Goal: Task Accomplishment & Management: Manage account settings

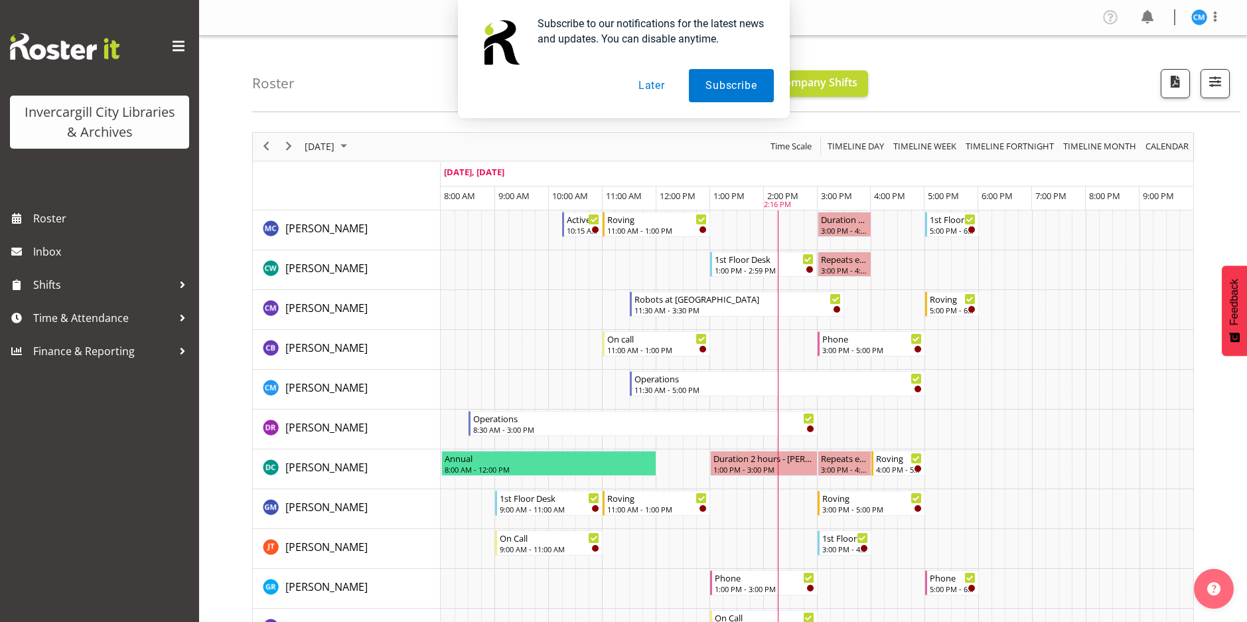
click at [658, 82] on button "Later" at bounding box center [652, 85] width 60 height 33
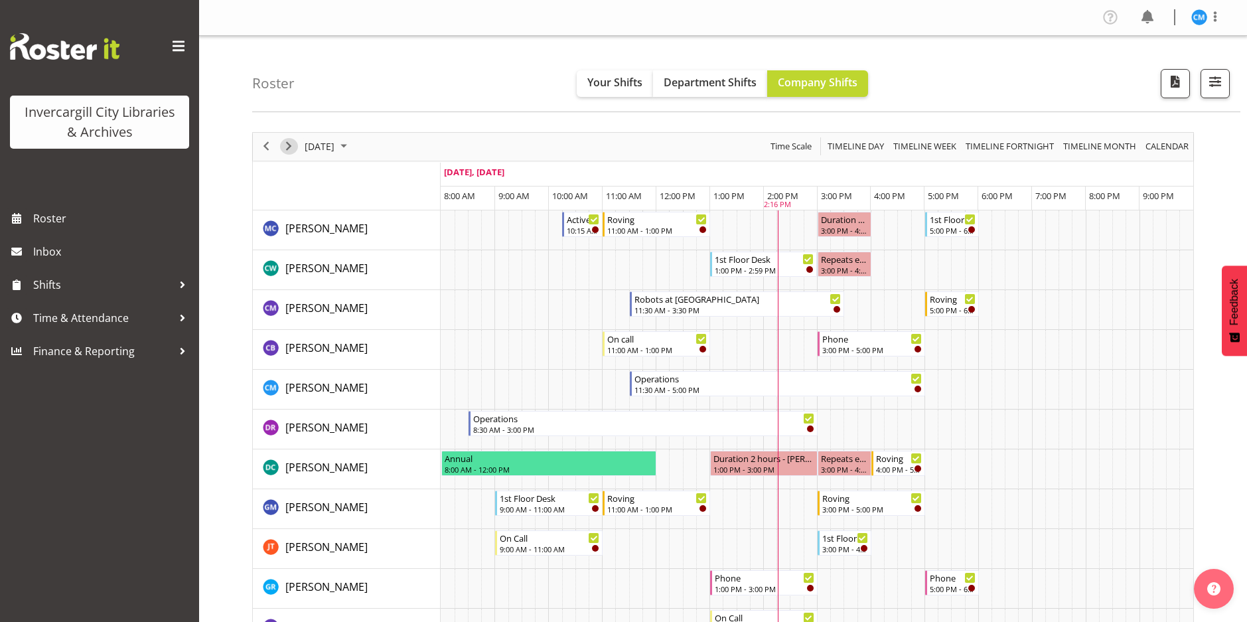
click at [289, 143] on span "Next" at bounding box center [289, 146] width 16 height 17
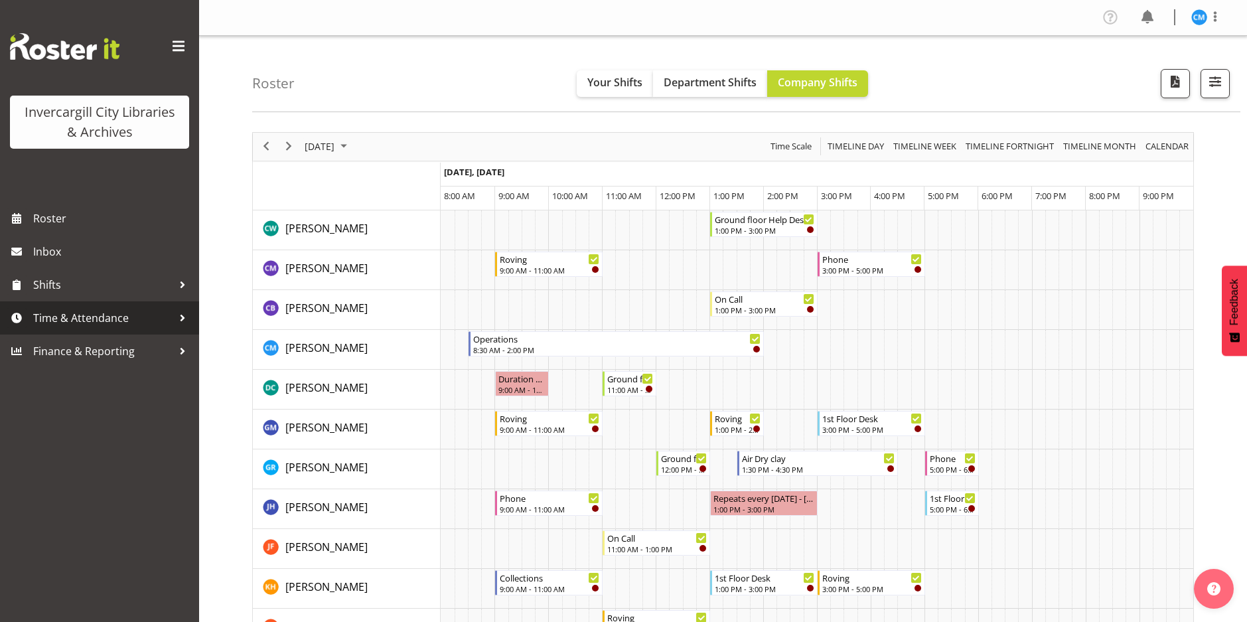
click at [108, 315] on span "Time & Attendance" at bounding box center [102, 318] width 139 height 20
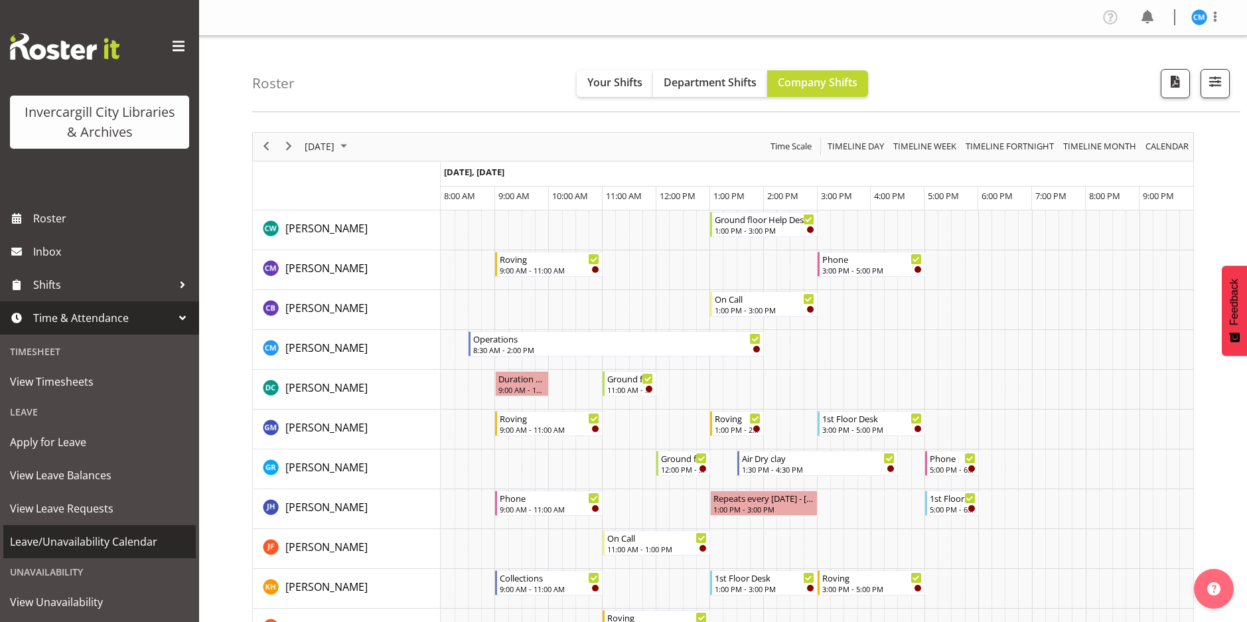
scroll to position [66, 0]
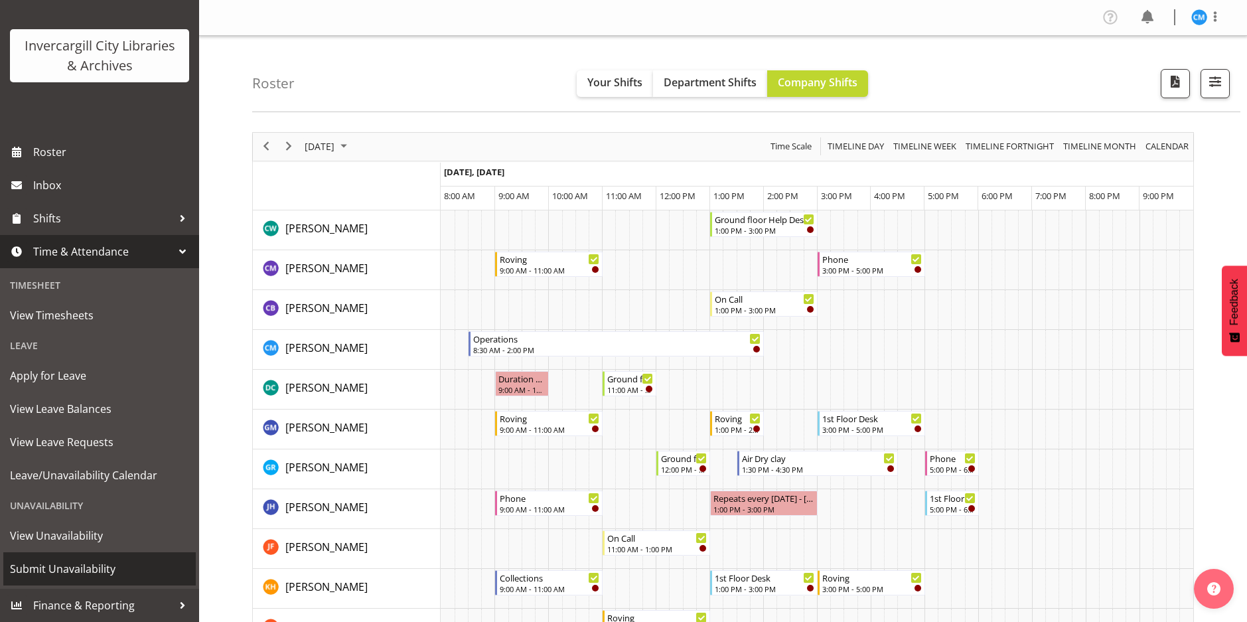
click at [90, 567] on span "Submit Unavailability" at bounding box center [99, 569] width 179 height 20
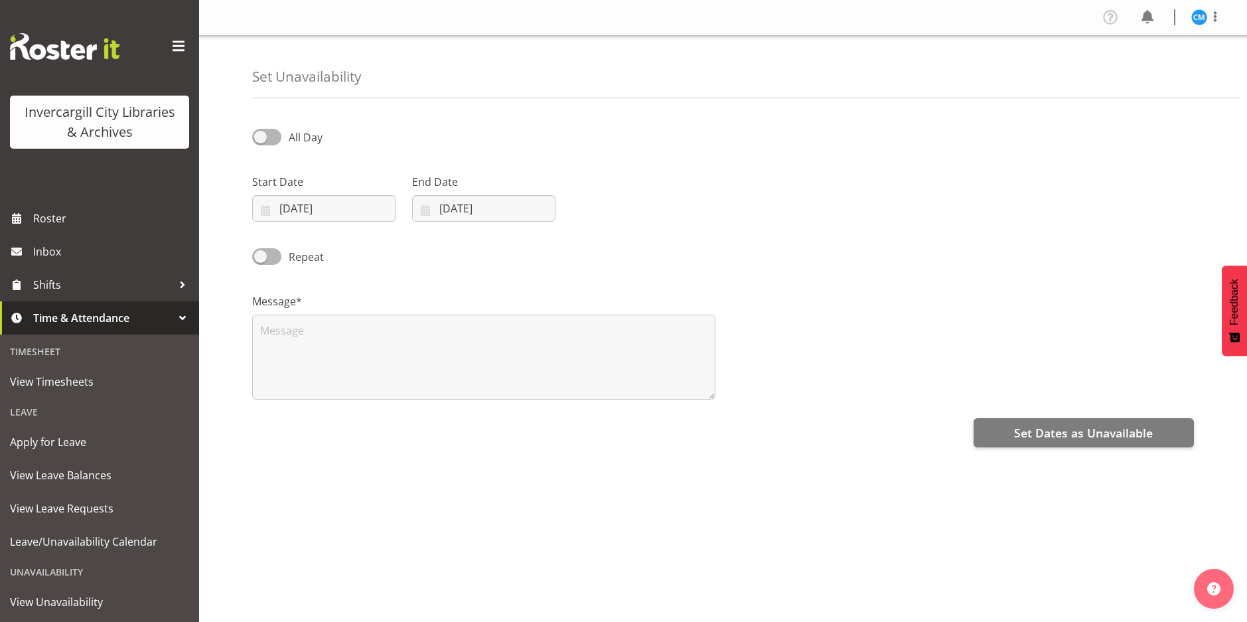
select select "8"
select select "2025"
click at [329, 212] on input "30/09/2025" at bounding box center [324, 208] width 144 height 27
click at [359, 412] on span "1" at bounding box center [358, 415] width 5 height 13
click at [358, 246] on select "January February March April May June July August September October November De…" at bounding box center [334, 247] width 76 height 27
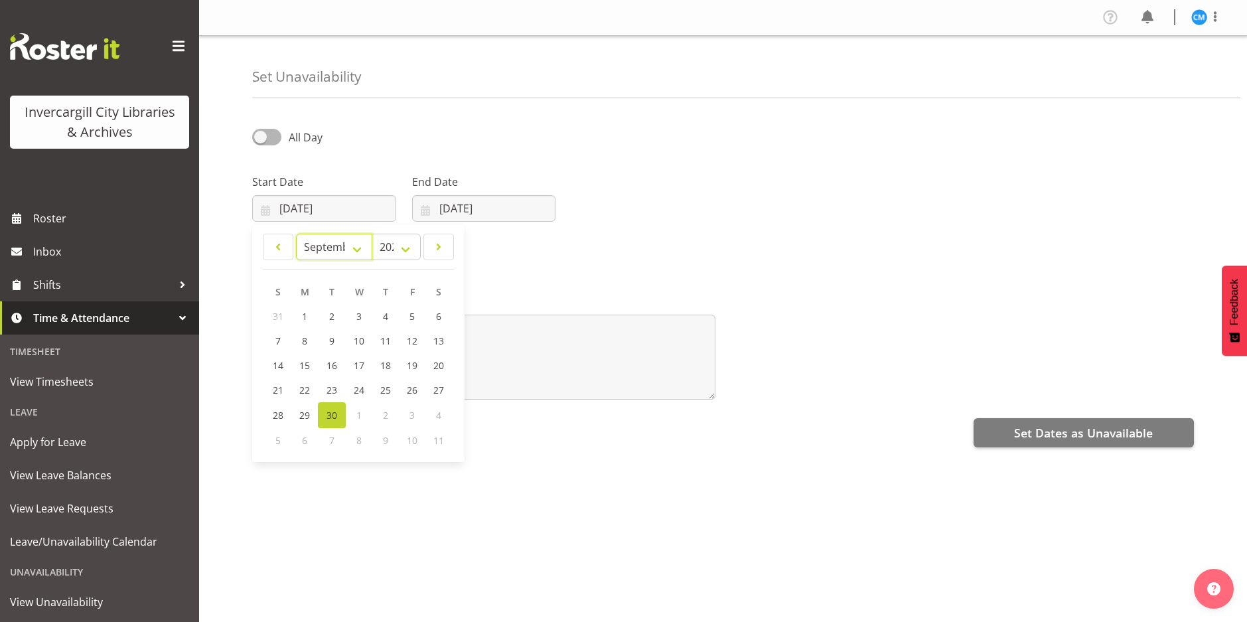
select select "9"
click at [296, 234] on select "January February March April May June July August September October November De…" at bounding box center [334, 247] width 76 height 27
click at [358, 314] on span "1" at bounding box center [358, 317] width 5 height 13
type input "01/10/2025"
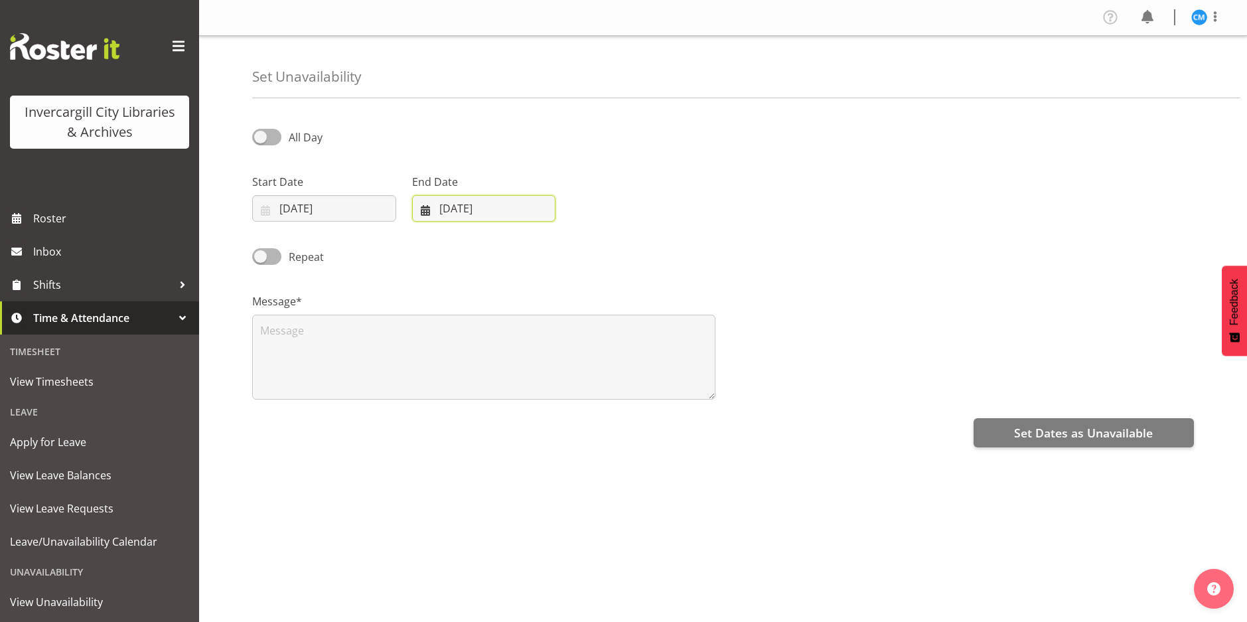
click at [492, 203] on input "30/09/2025" at bounding box center [484, 208] width 144 height 27
click at [501, 251] on select "January February March April May June July August September October November De…" at bounding box center [469, 247] width 91 height 27
select select "9"
click at [424, 234] on select "January February March April May June July August September October November De…" at bounding box center [469, 247] width 91 height 27
click at [520, 313] on span "1" at bounding box center [518, 317] width 5 height 13
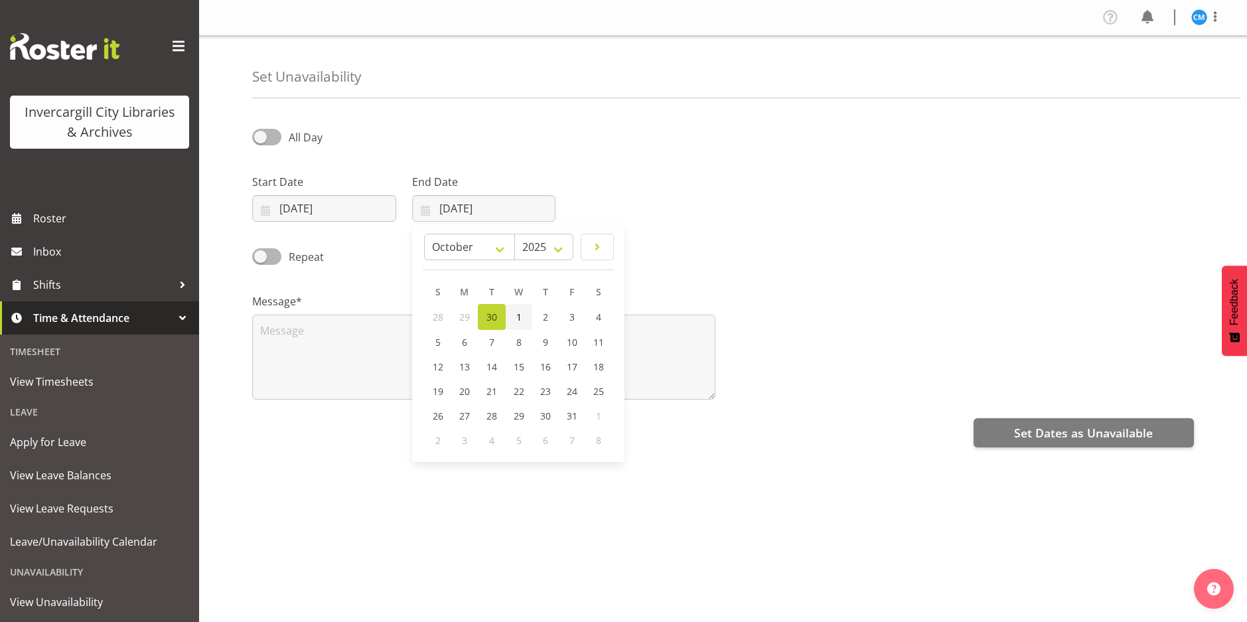
type input "01/10/2025"
click at [263, 134] on span at bounding box center [266, 137] width 29 height 17
click at [261, 134] on input "All Day" at bounding box center [256, 137] width 9 height 9
checkbox input "true"
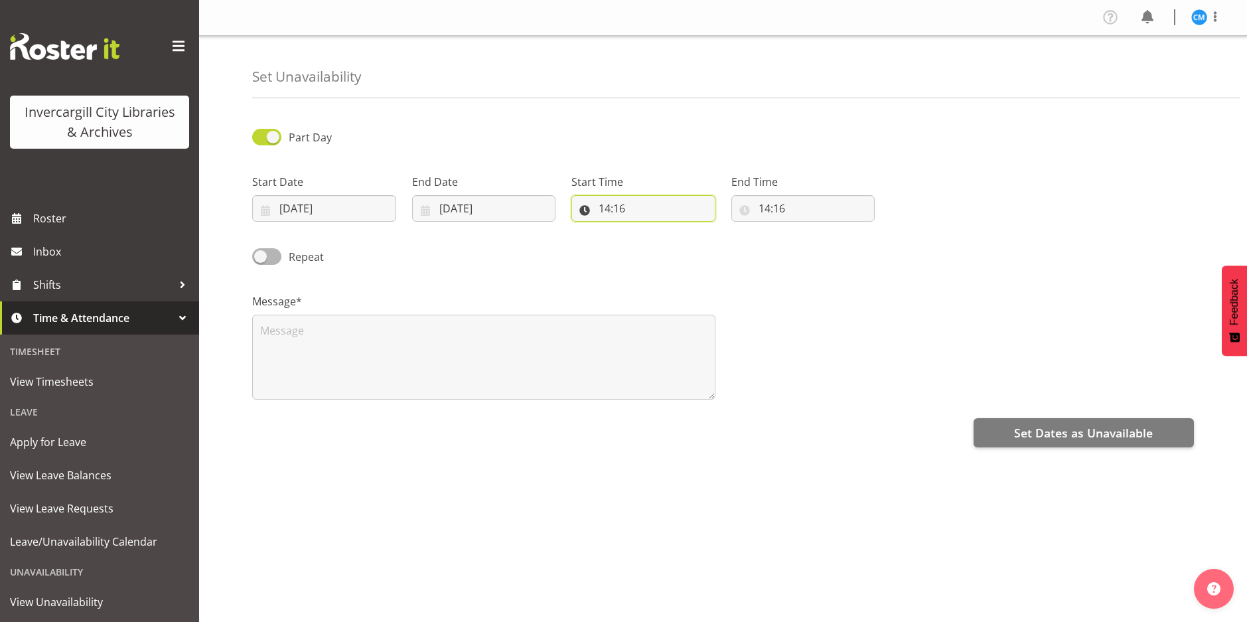
click at [618, 207] on input "14:16" at bounding box center [643, 208] width 144 height 27
click at [664, 240] on select "00 01 02 03 04 05 06 07 08 09 10 11 12 13 14 15 16 17 18 19 20 21 22 23" at bounding box center [662, 243] width 30 height 27
select select "9"
click at [647, 230] on select "00 01 02 03 04 05 06 07 08 09 10 11 12 13 14 15 16 17 18 19 20 21 22 23" at bounding box center [662, 243] width 30 height 27
type input "09:16"
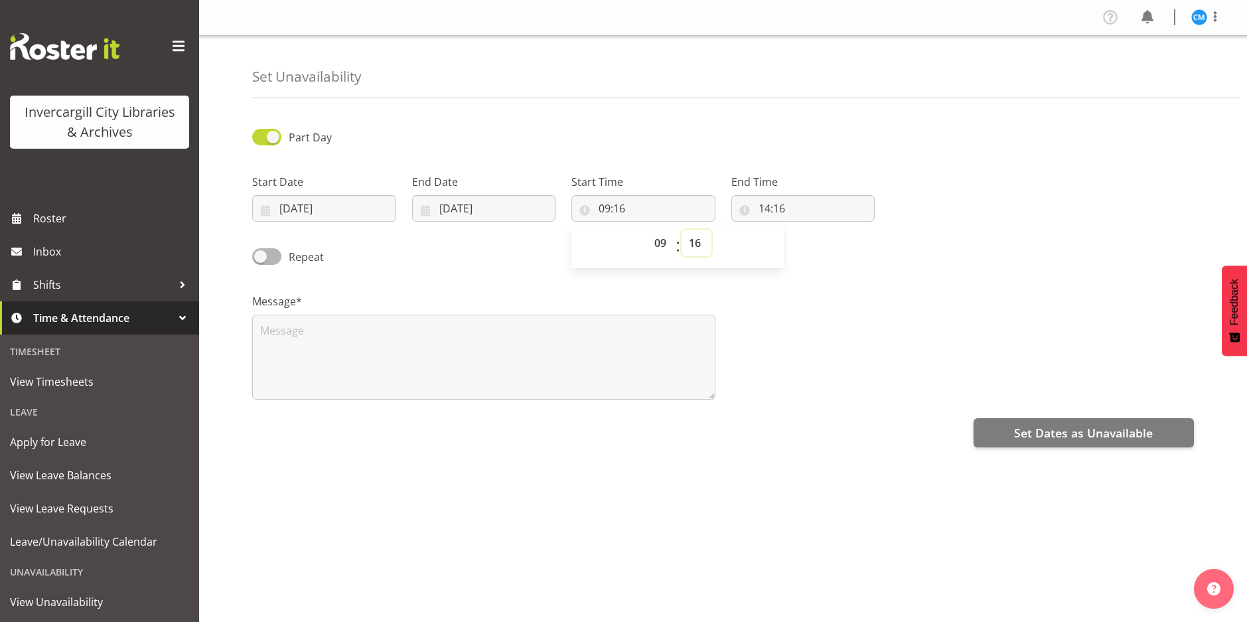
click at [700, 241] on select "00 01 02 03 04 05 06 07 08 09 10 11 12 13 14 15 16 17 18 19 20 21 22 23 24 25 2…" at bounding box center [697, 243] width 30 height 27
select select "30"
click at [682, 230] on select "00 01 02 03 04 05 06 07 08 09 10 11 12 13 14 15 16 17 18 19 20 21 22 23 24 25 2…" at bounding box center [697, 243] width 30 height 27
type input "09:30"
click at [784, 203] on input "14:16" at bounding box center [803, 208] width 144 height 27
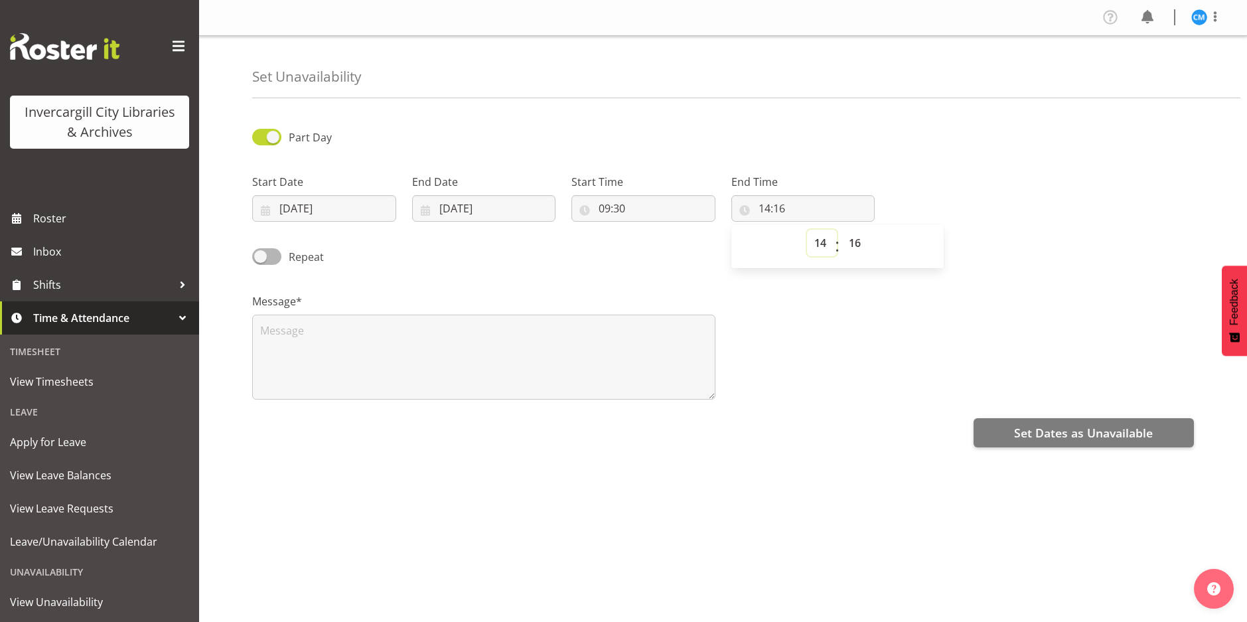
click at [823, 243] on select "00 01 02 03 04 05 06 07 08 09 10 11 12 13 14 15 16 17 18 19 20 21 22 23" at bounding box center [822, 243] width 30 height 27
select select "11"
click at [807, 230] on select "00 01 02 03 04 05 06 07 08 09 10 11 12 13 14 15 16 17 18 19 20 21 22 23" at bounding box center [822, 243] width 30 height 27
type input "11:16"
click at [857, 239] on select "00 01 02 03 04 05 06 07 08 09 10 11 12 13 14 15 16 17 18 19 20 21 22 23 24 25 2…" at bounding box center [856, 243] width 30 height 27
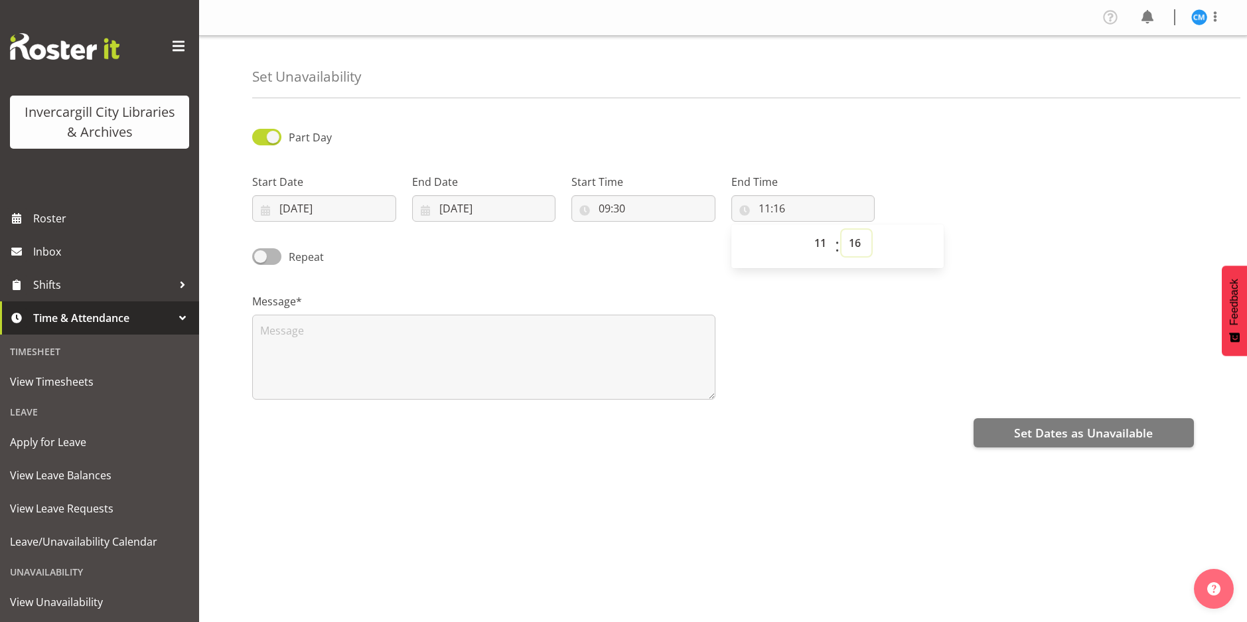
select select "0"
click at [841, 230] on select "00 01 02 03 04 05 06 07 08 09 10 11 12 13 14 15 16 17 18 19 20 21 22 23 24 25 2…" at bounding box center [856, 243] width 30 height 27
type input "11:00"
click at [1075, 437] on span "Set Dates as Unavailable" at bounding box center [1083, 432] width 139 height 17
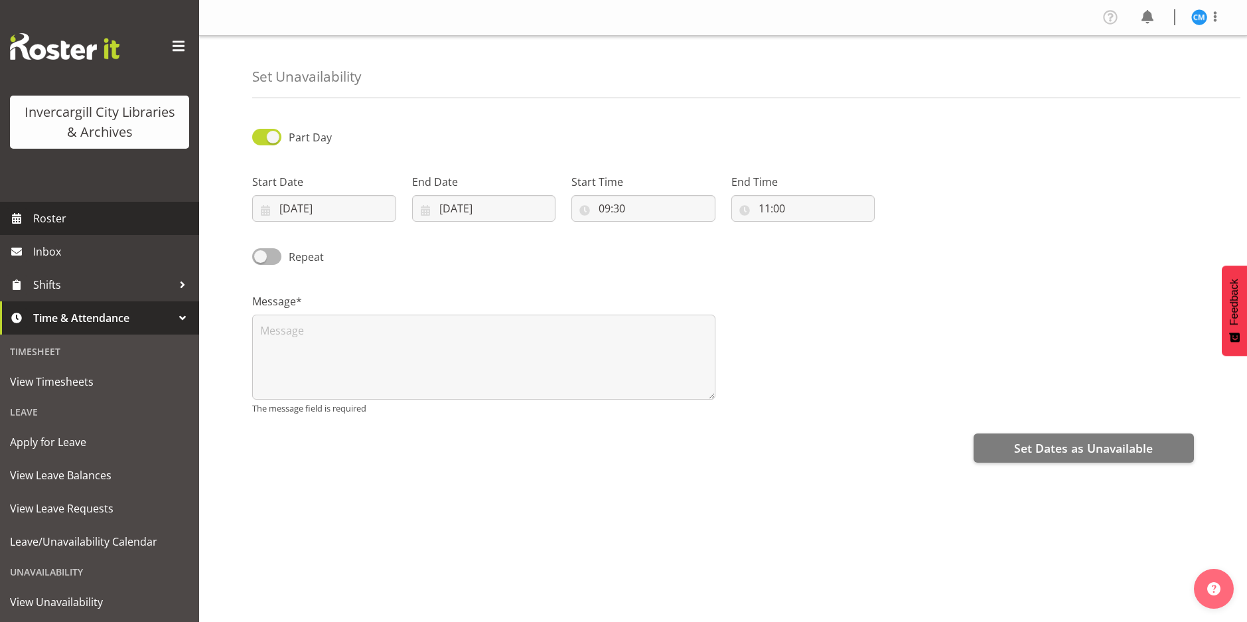
click at [42, 217] on span "Roster" at bounding box center [112, 218] width 159 height 20
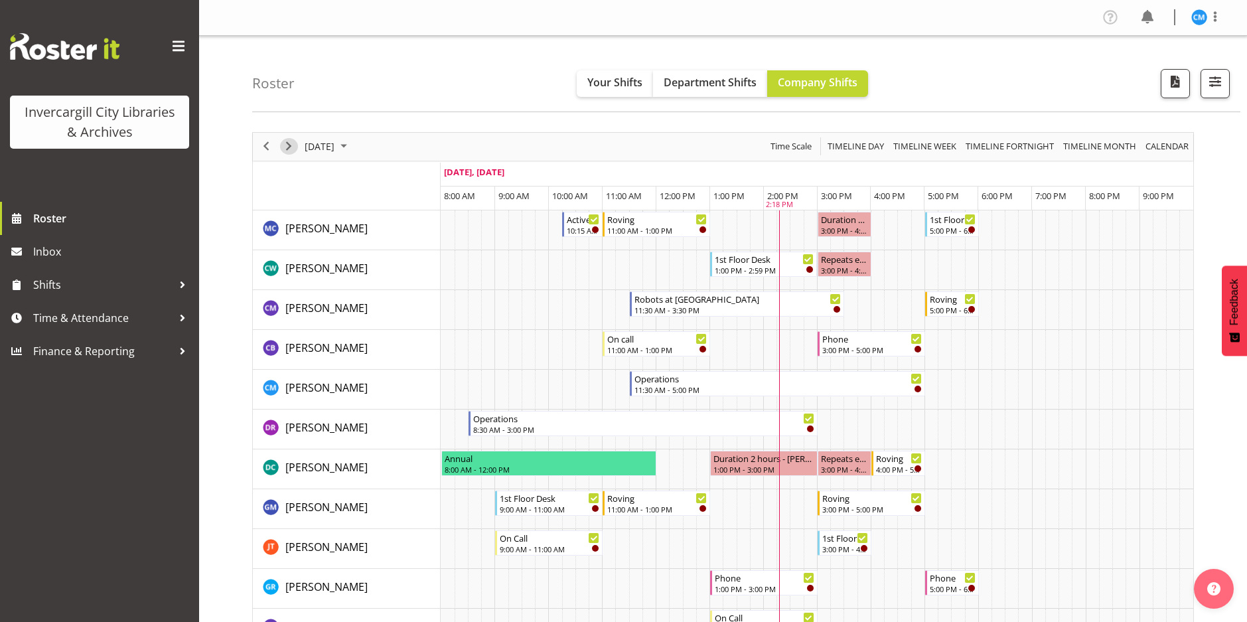
click at [291, 146] on span "Next" at bounding box center [289, 146] width 16 height 17
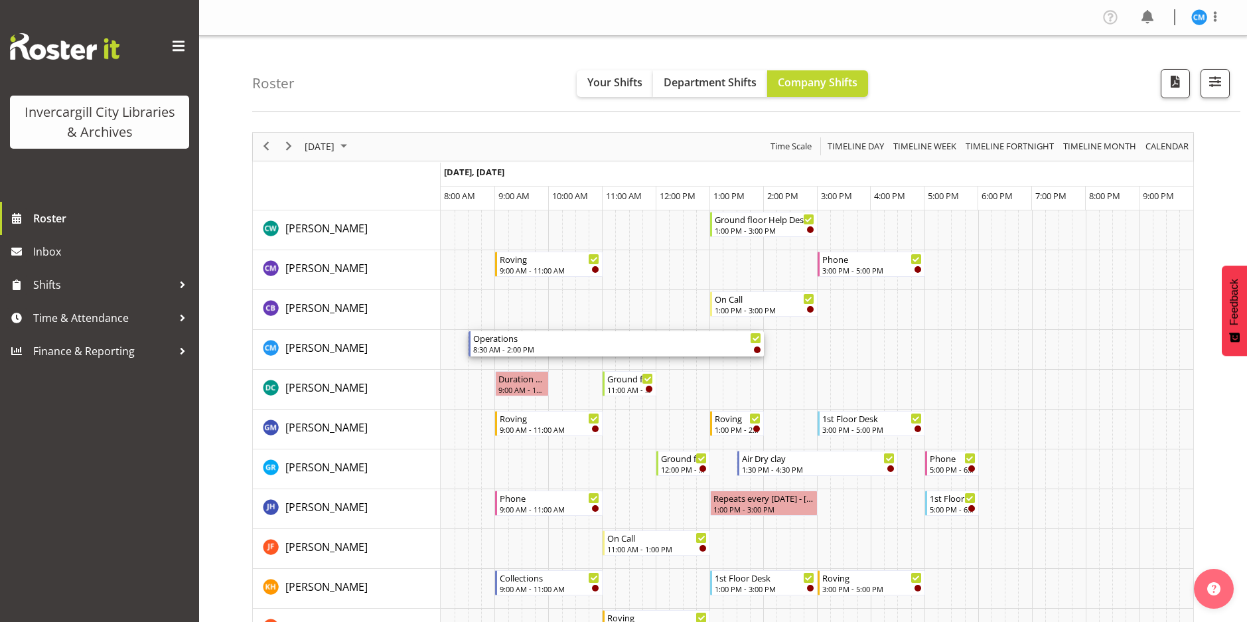
click at [632, 342] on div "Operations" at bounding box center [617, 337] width 288 height 13
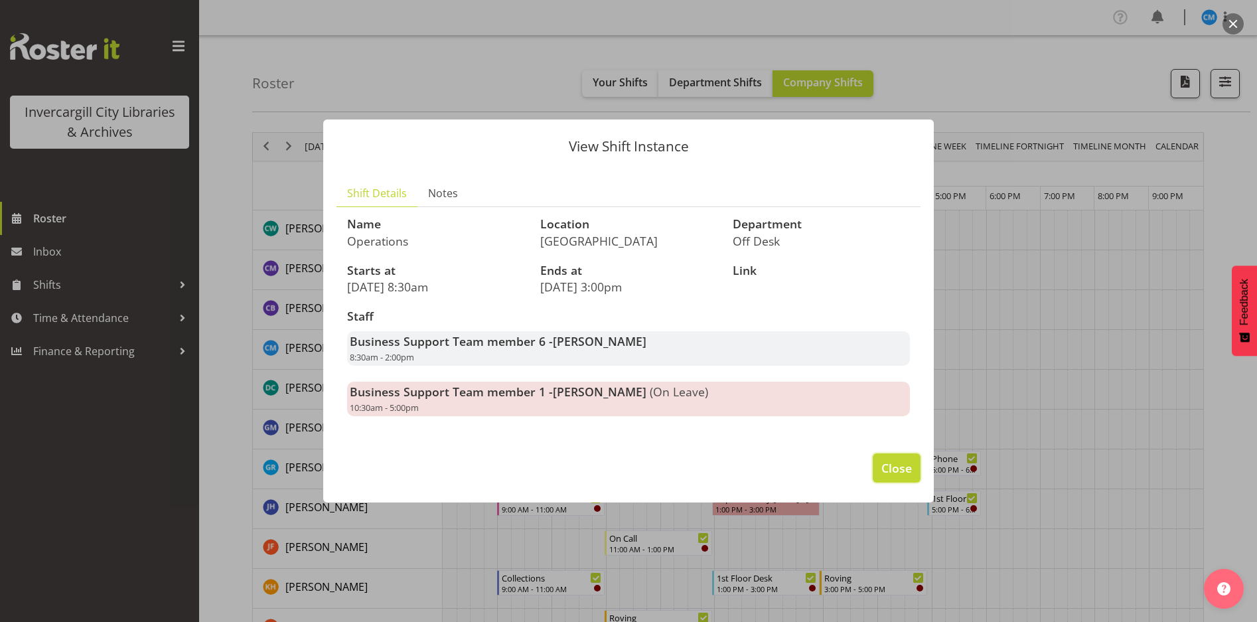
click at [897, 466] on span "Close" at bounding box center [896, 467] width 31 height 17
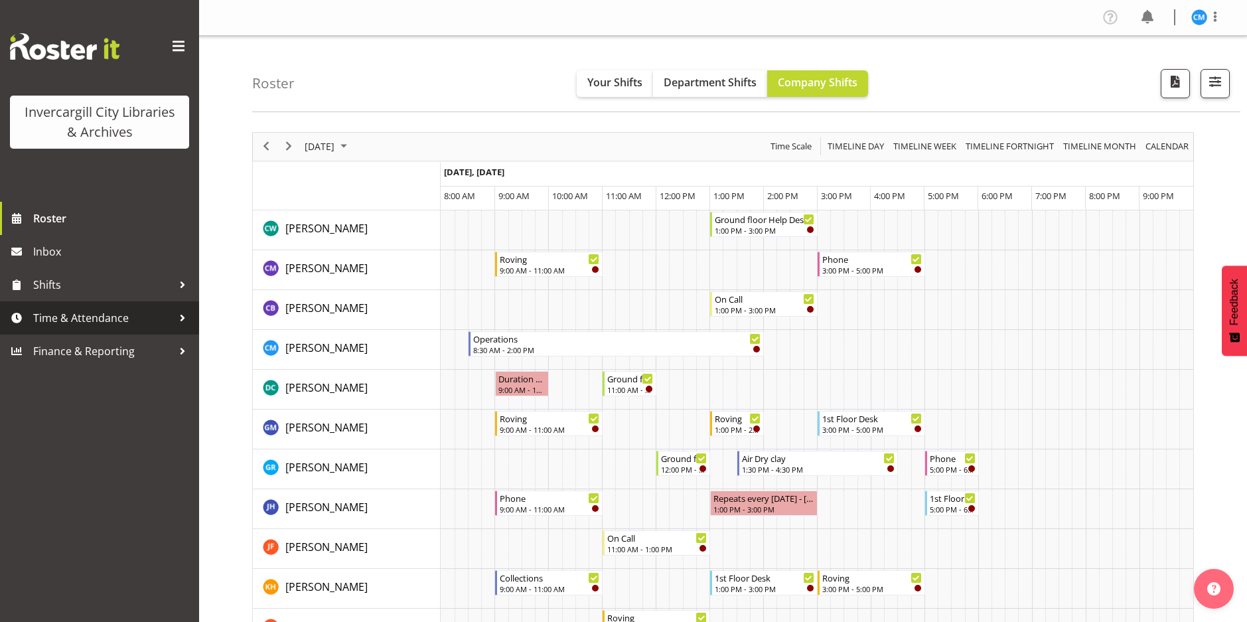
click at [159, 316] on span "Time & Attendance" at bounding box center [102, 318] width 139 height 20
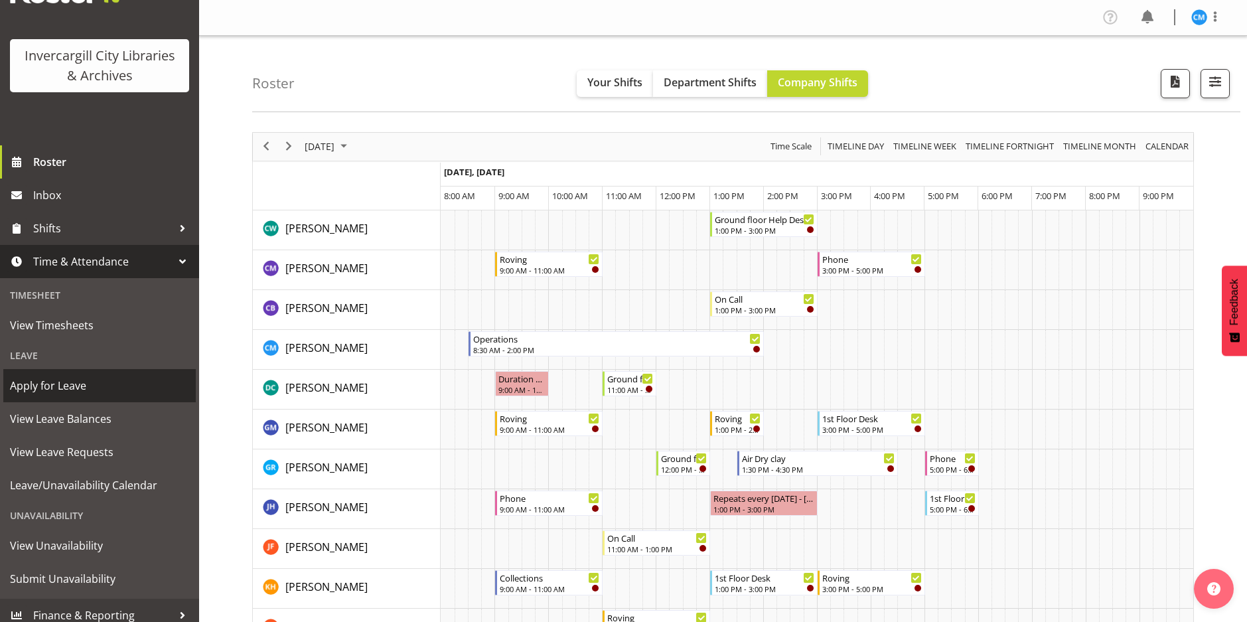
scroll to position [66, 0]
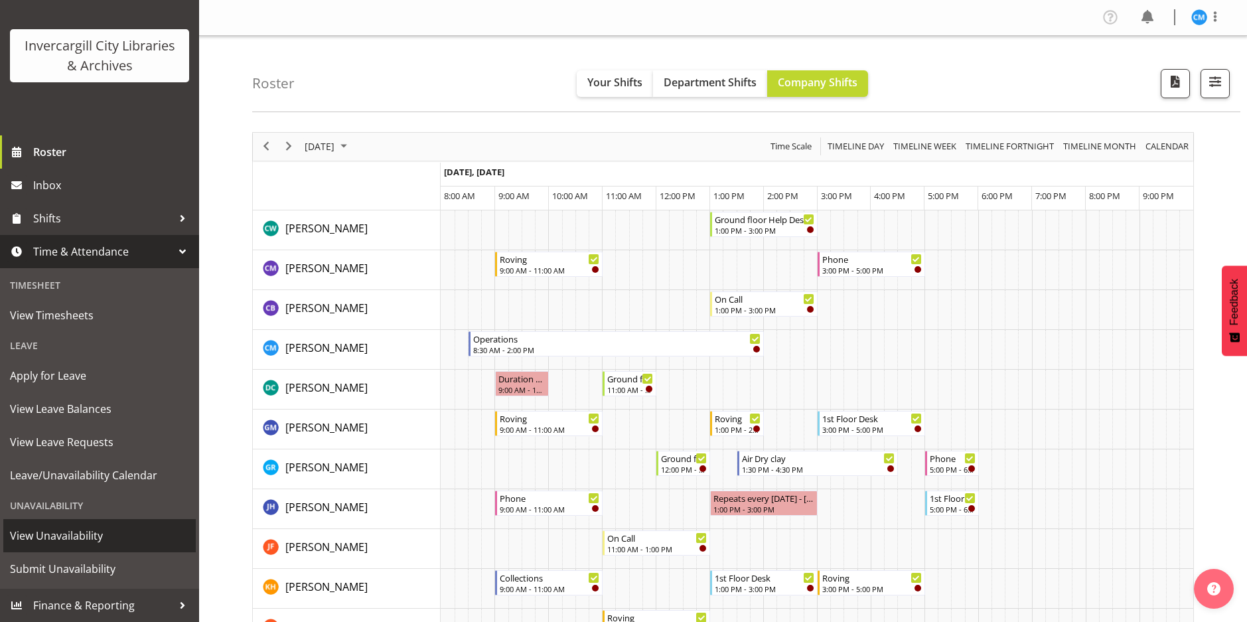
click at [91, 536] on span "View Unavailability" at bounding box center [99, 536] width 179 height 20
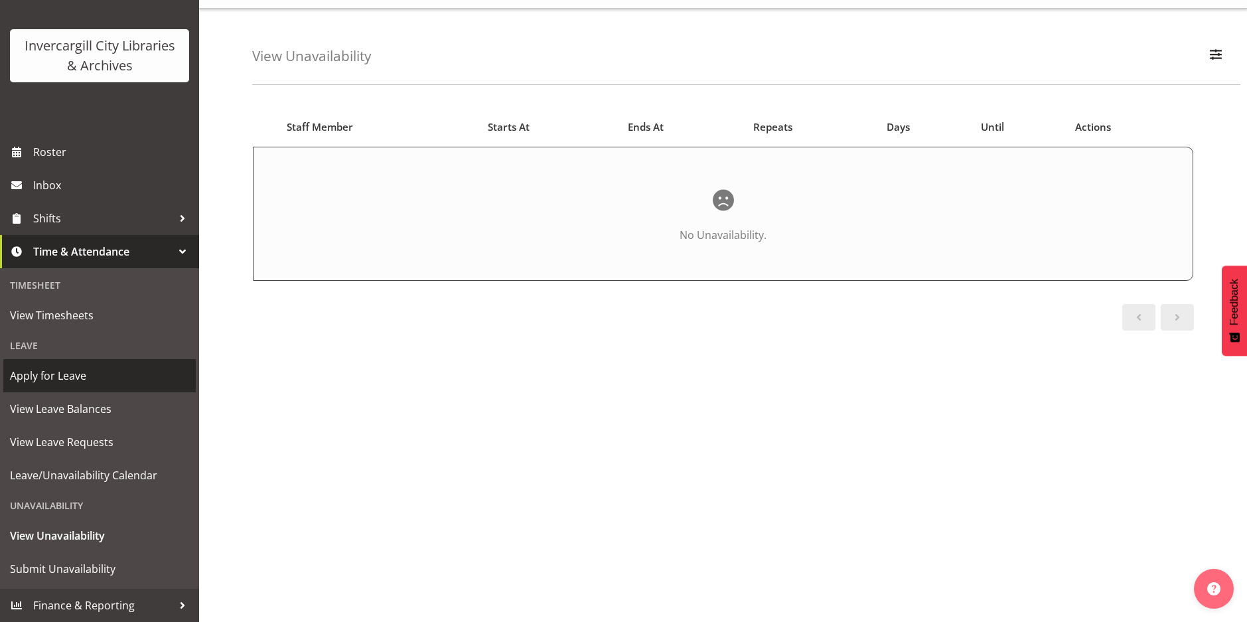
scroll to position [41, 0]
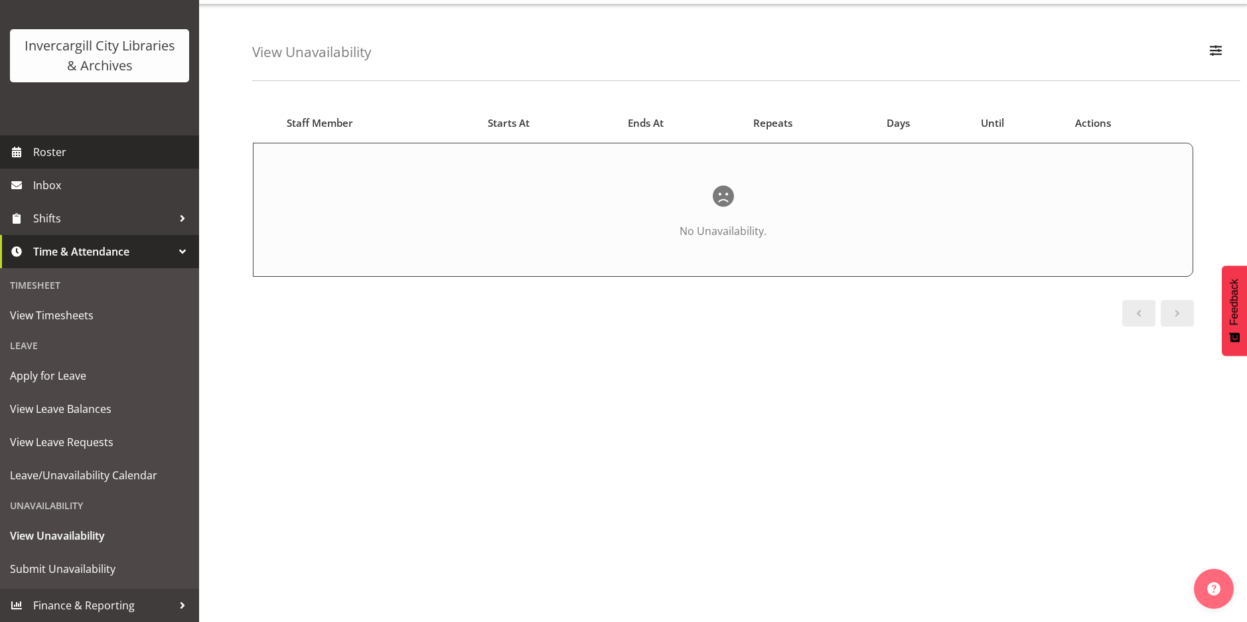
click at [44, 156] on span "Roster" at bounding box center [112, 152] width 159 height 20
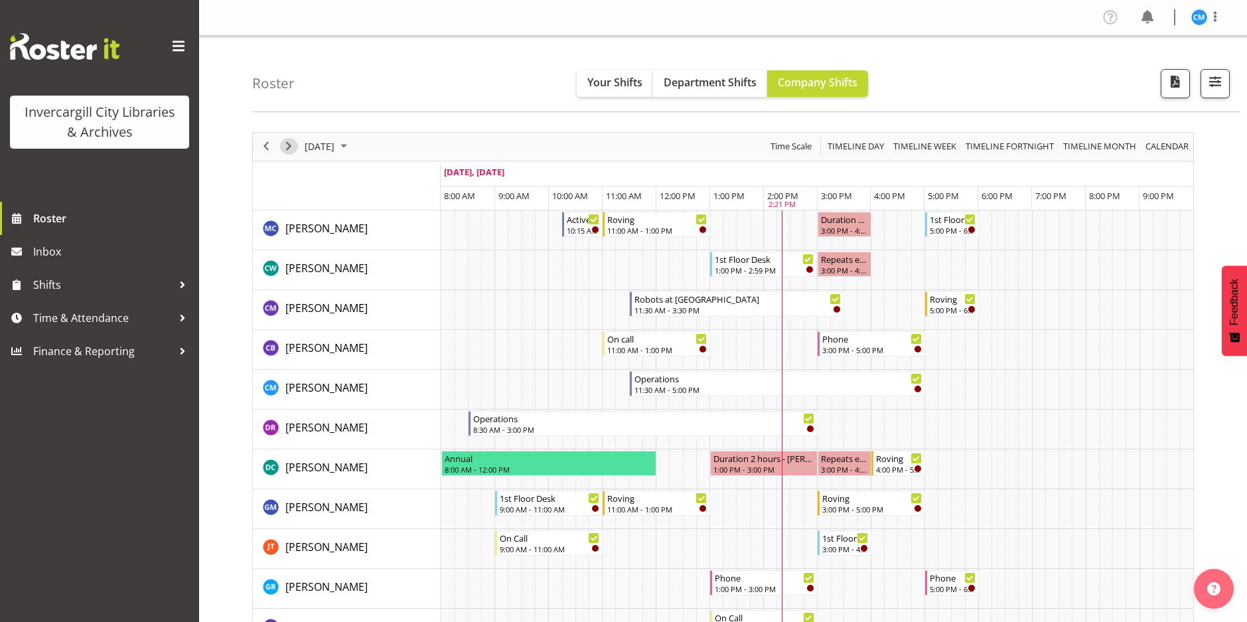
click at [289, 145] on span "Next" at bounding box center [289, 146] width 16 height 17
click at [293, 144] on span "Next" at bounding box center [289, 146] width 16 height 17
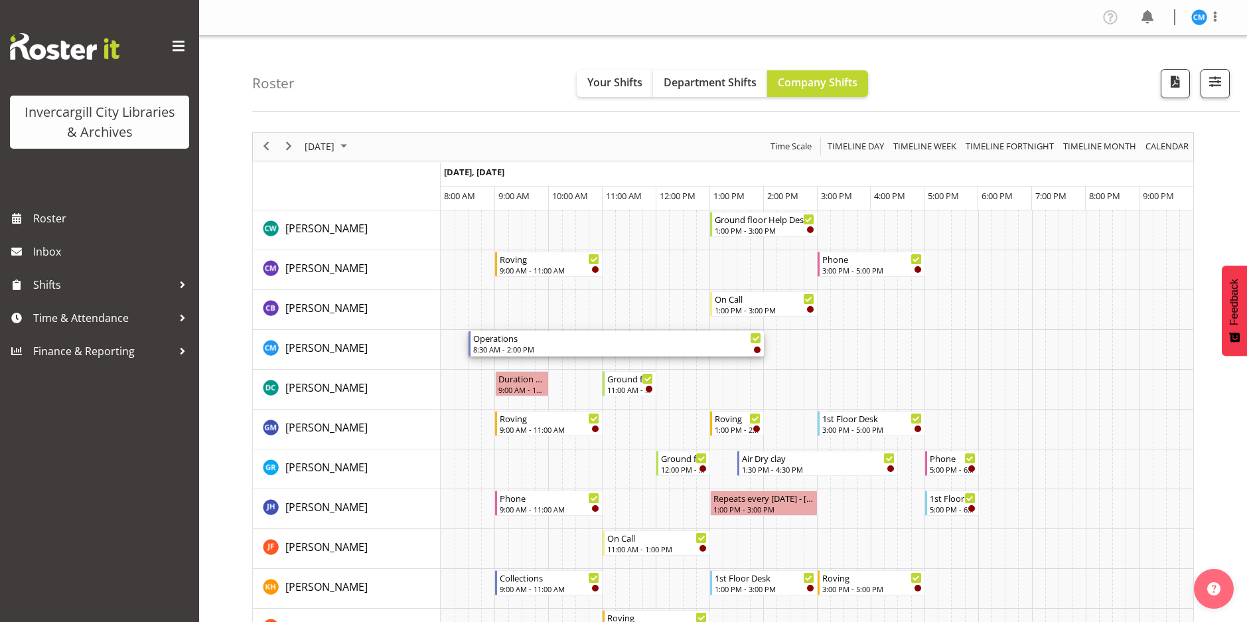
click at [552, 343] on div "Operations" at bounding box center [617, 337] width 288 height 13
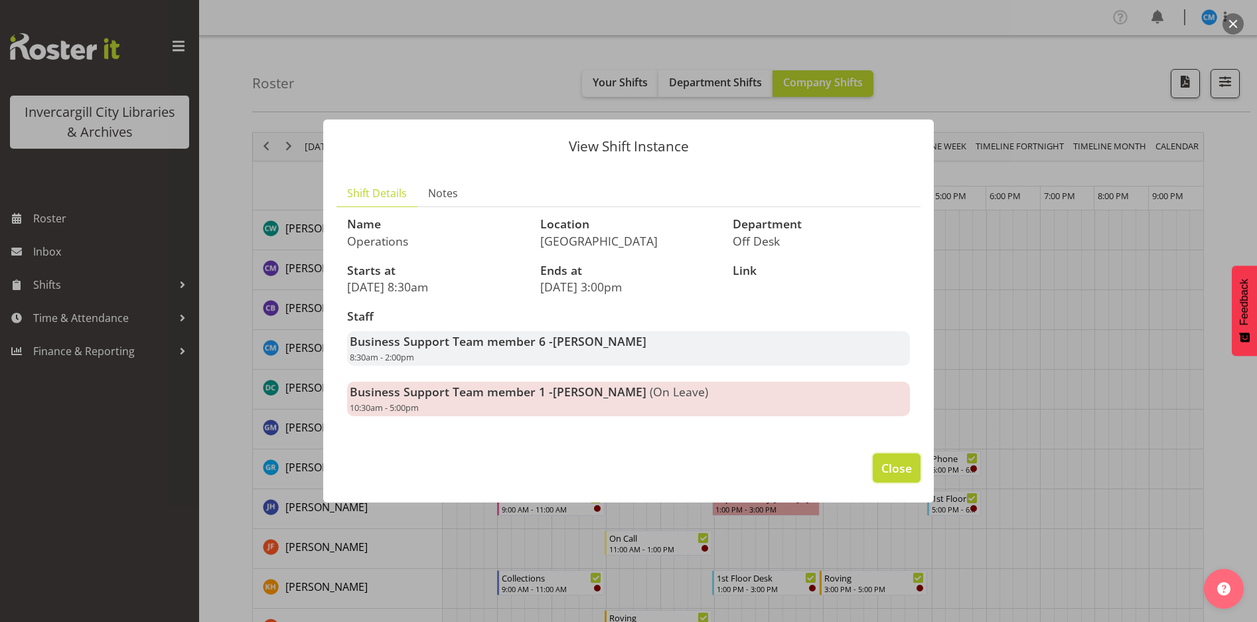
click at [904, 468] on span "Close" at bounding box center [896, 467] width 31 height 17
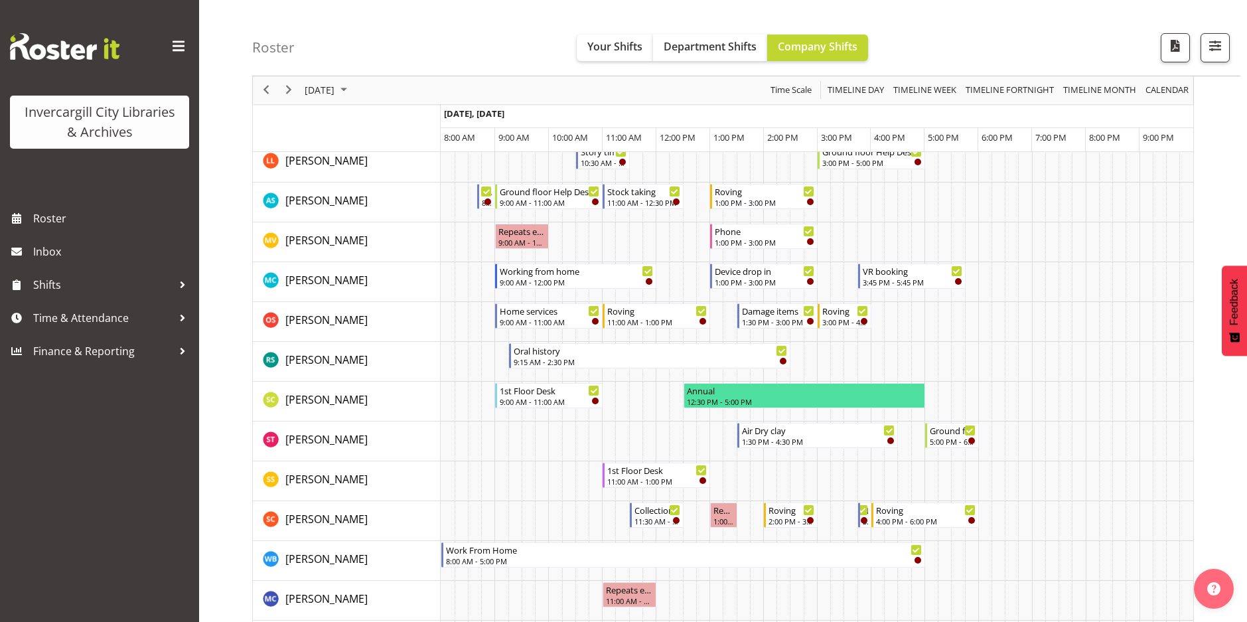
scroll to position [664, 0]
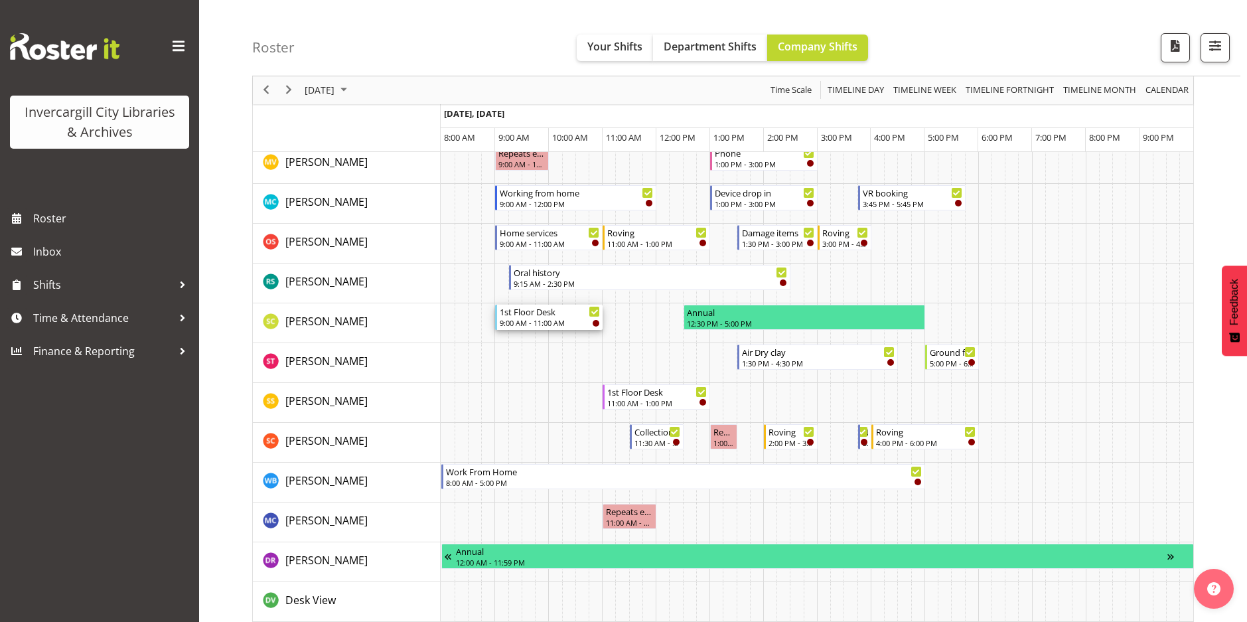
click at [532, 313] on div "1st Floor Desk" at bounding box center [550, 311] width 100 height 13
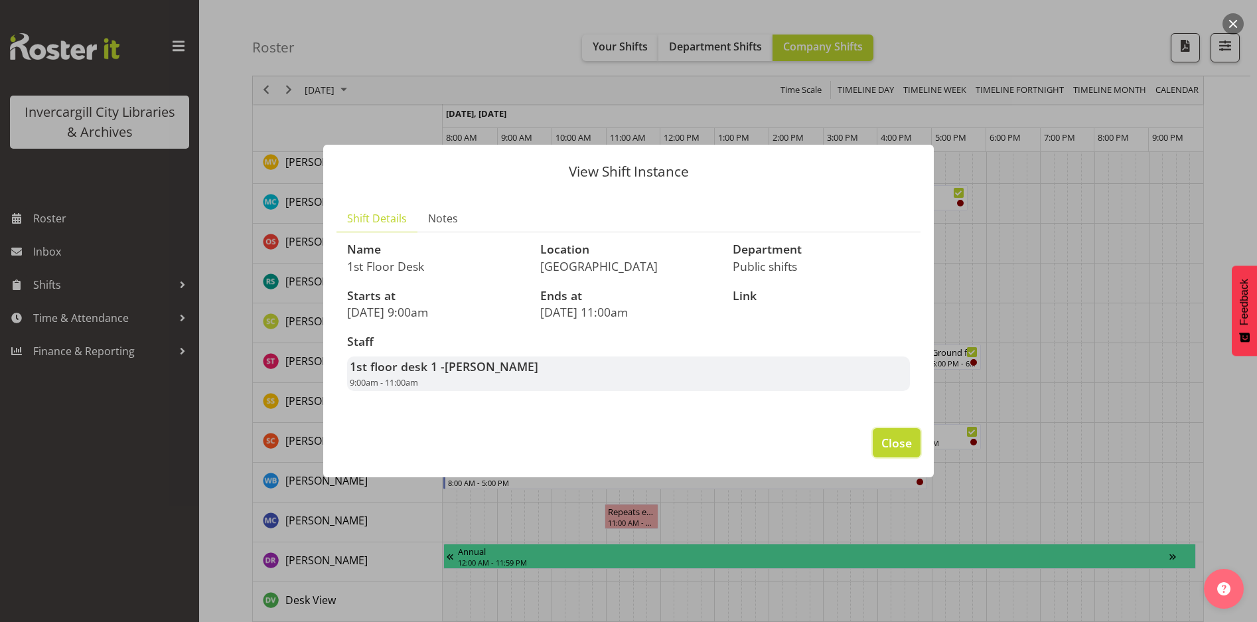
click at [899, 441] on span "Close" at bounding box center [896, 442] width 31 height 17
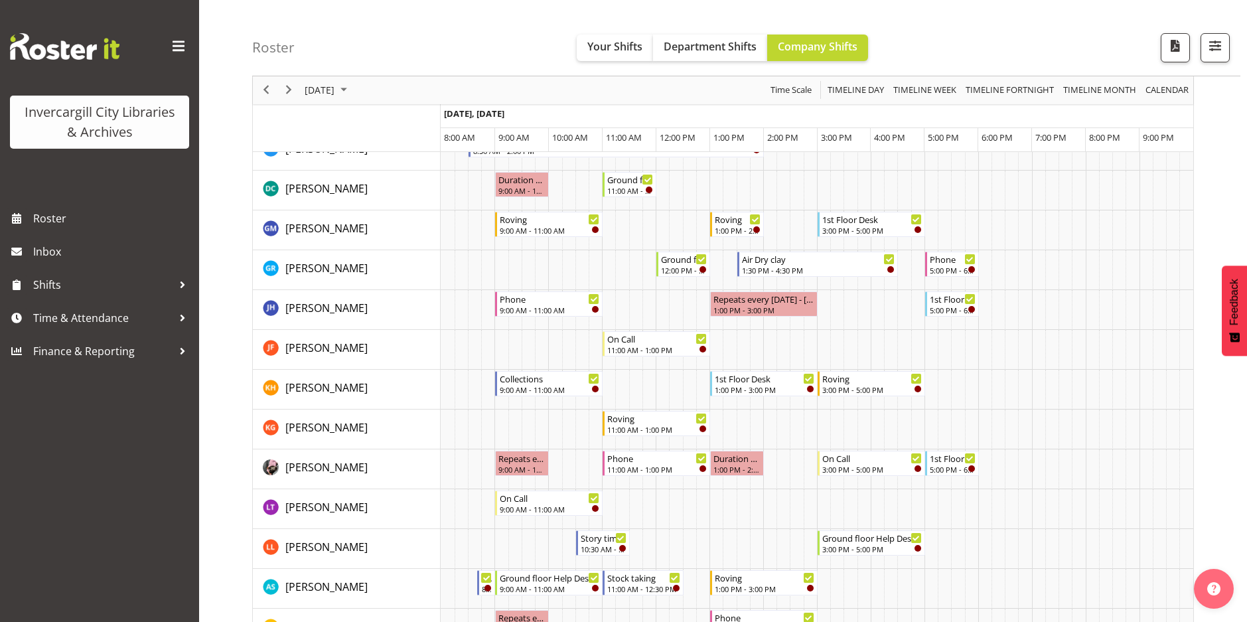
scroll to position [0, 0]
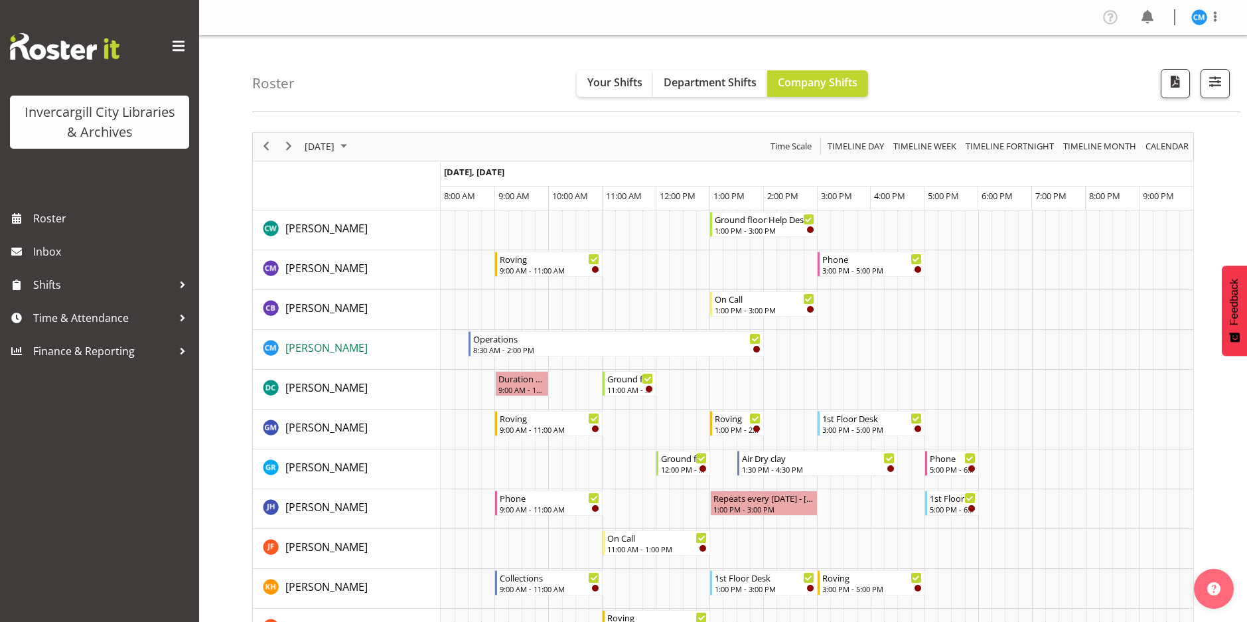
click at [320, 348] on span "[PERSON_NAME]" at bounding box center [326, 347] width 82 height 15
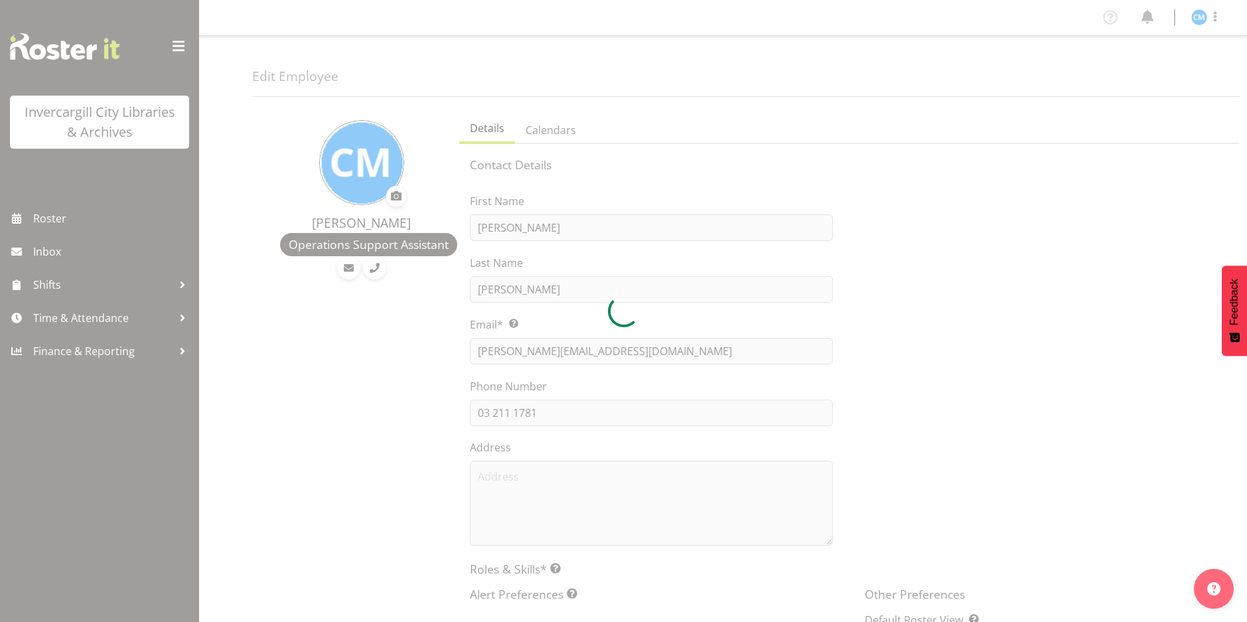
select select "TimelineDay"
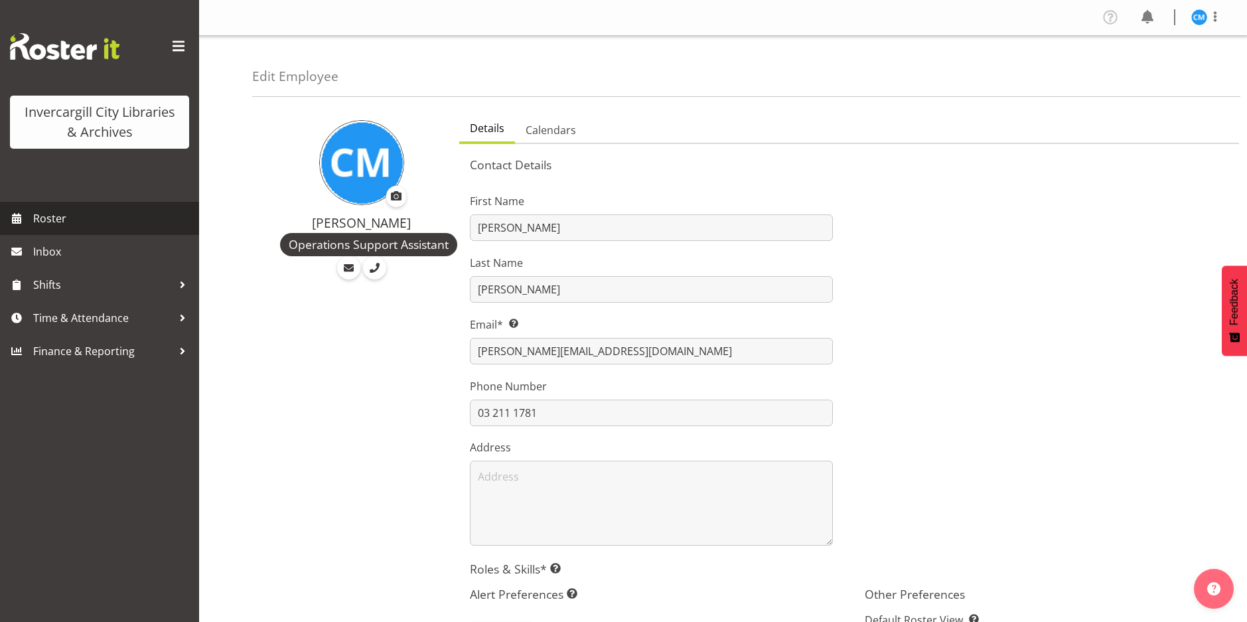
click at [47, 215] on span "Roster" at bounding box center [112, 218] width 159 height 20
